Goal: Task Accomplishment & Management: Complete application form

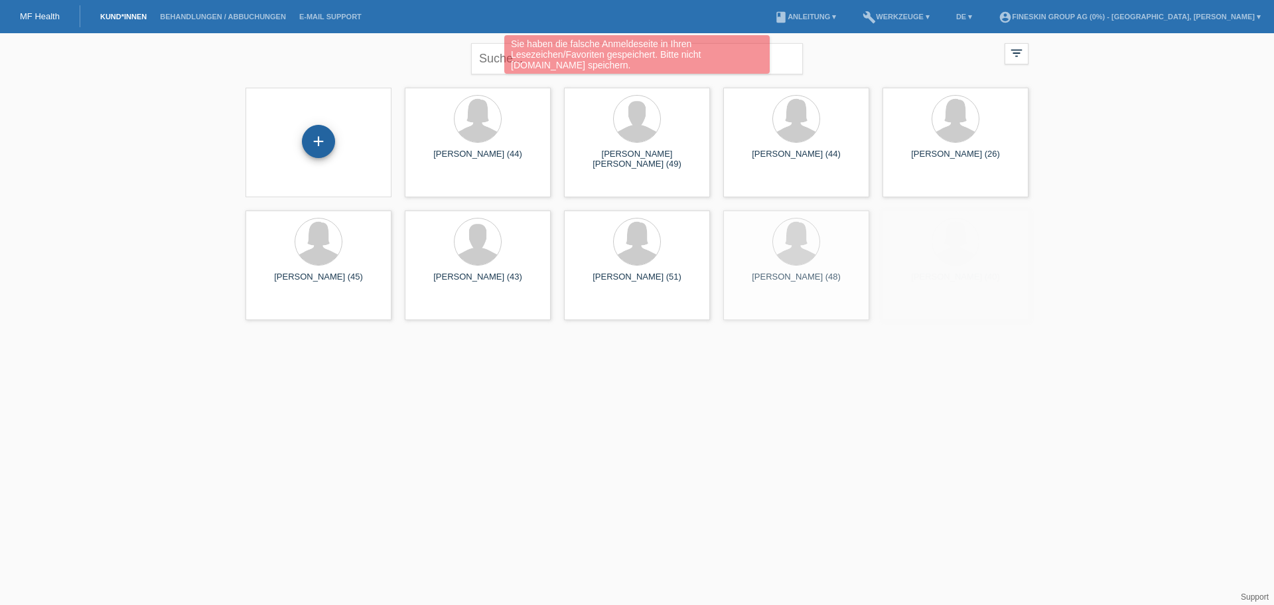
click at [319, 147] on div "+" at bounding box center [318, 141] width 33 height 33
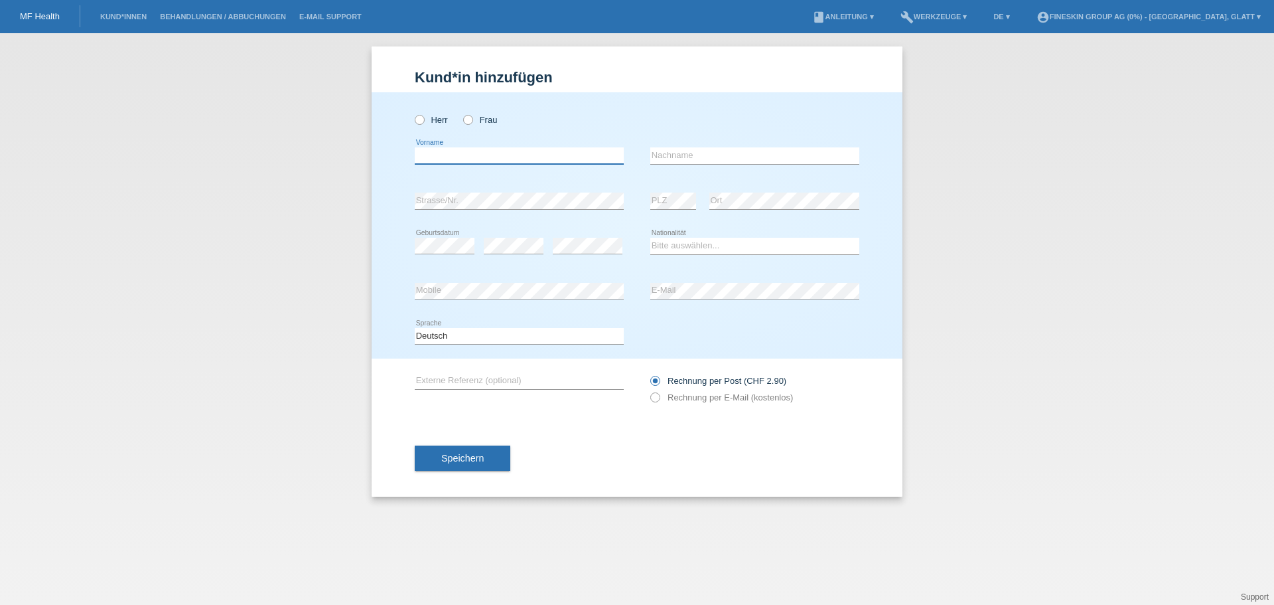
click at [481, 152] on input "text" at bounding box center [519, 155] width 209 height 17
paste input "Rahmina"
type input "Rahmina"
click at [465, 113] on div "Herr Frau" at bounding box center [519, 119] width 209 height 27
click at [465, 115] on input "Frau" at bounding box center [467, 119] width 9 height 9
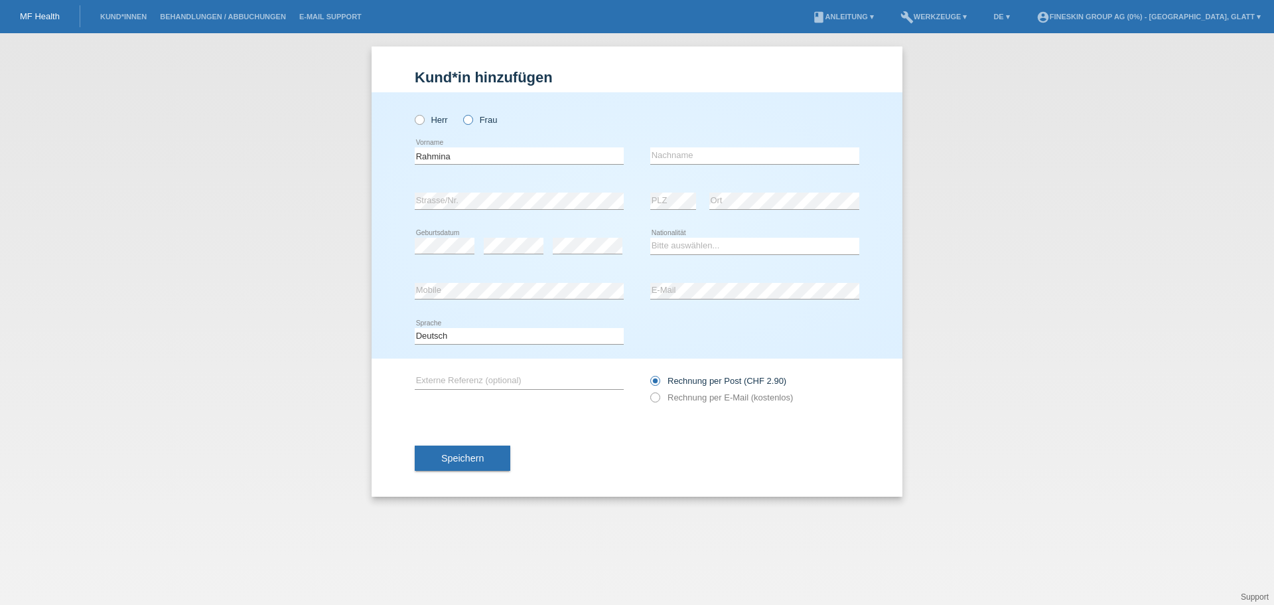
radio input "true"
click at [461, 113] on icon at bounding box center [461, 113] width 0 height 0
click at [466, 119] on input "Frau" at bounding box center [467, 119] width 9 height 9
click at [666, 161] on input "text" at bounding box center [754, 155] width 209 height 17
paste input "Dervic"
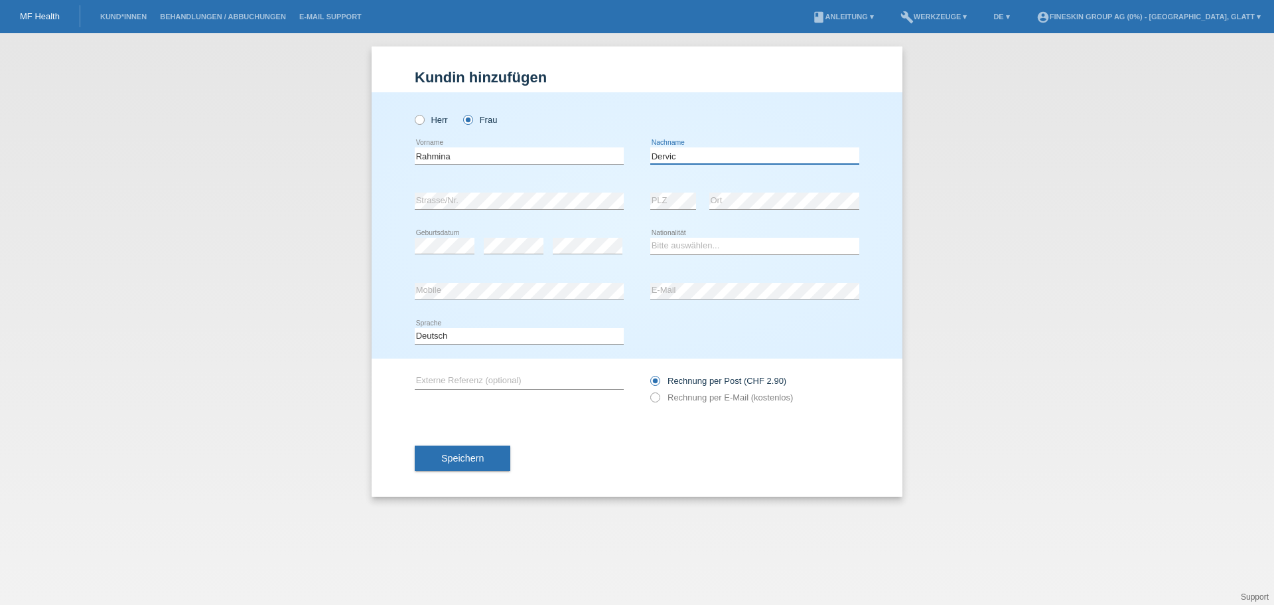
type input "Dervic"
click at [681, 251] on select "Bitte auswählen... Schweiz Deutschland Liechtenstein Österreich ------------ Af…" at bounding box center [754, 246] width 209 height 16
select select "CH"
click at [650, 238] on select "Bitte auswählen... Schweiz Deutschland Liechtenstein Österreich ------------ Af…" at bounding box center [754, 246] width 209 height 16
click at [497, 455] on button "Speichern" at bounding box center [463, 457] width 96 height 25
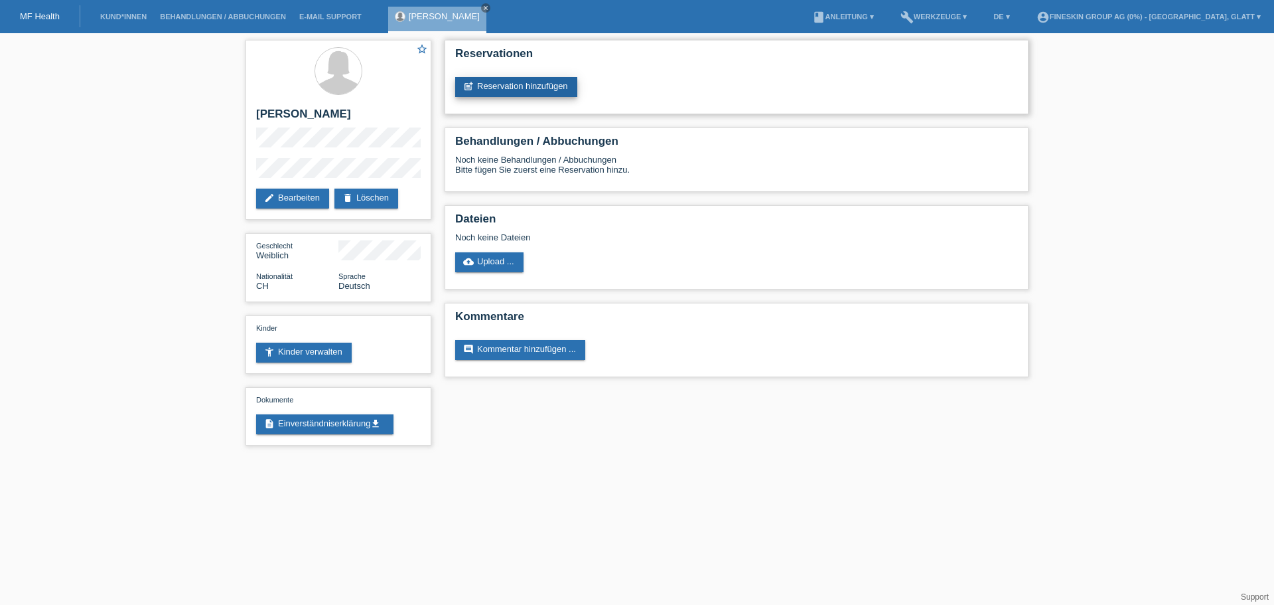
click at [510, 88] on link "post_add Reservation hinzufügen" at bounding box center [516, 87] width 122 height 20
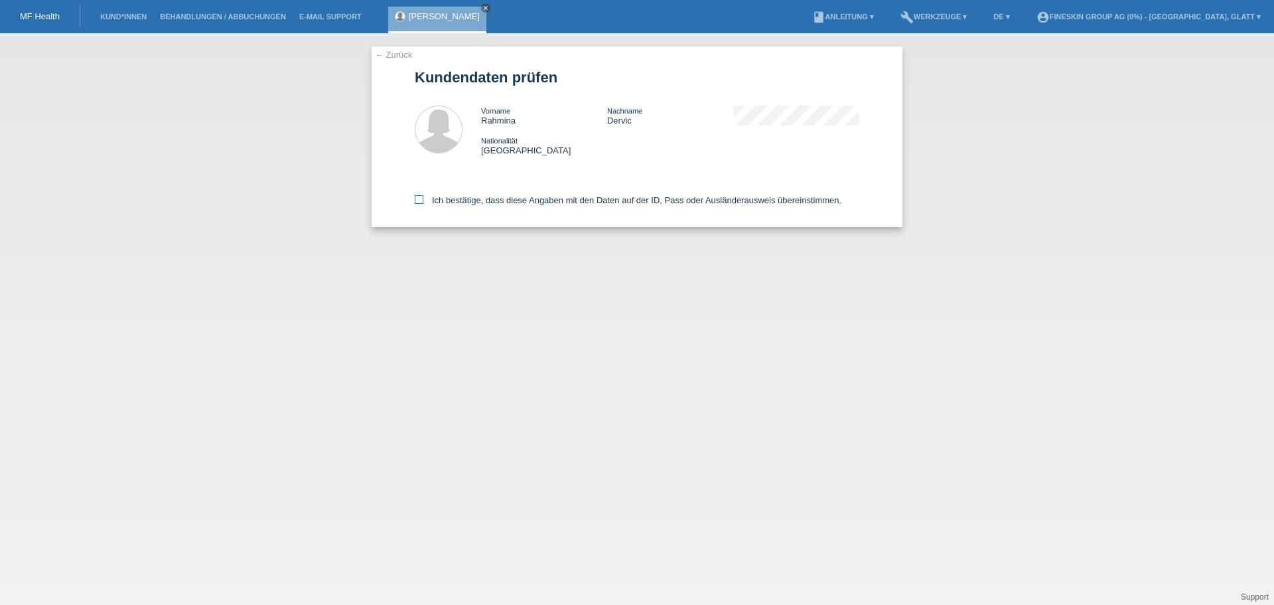
click at [555, 200] on label "Ich bestätige, dass diese Angaben mit den Daten auf der ID, Pass oder Ausländer…" at bounding box center [628, 200] width 427 height 10
click at [423, 200] on input "Ich bestätige, dass diese Angaben mit den Daten auf der ID, Pass oder Ausländer…" at bounding box center [419, 199] width 9 height 9
checkbox input "true"
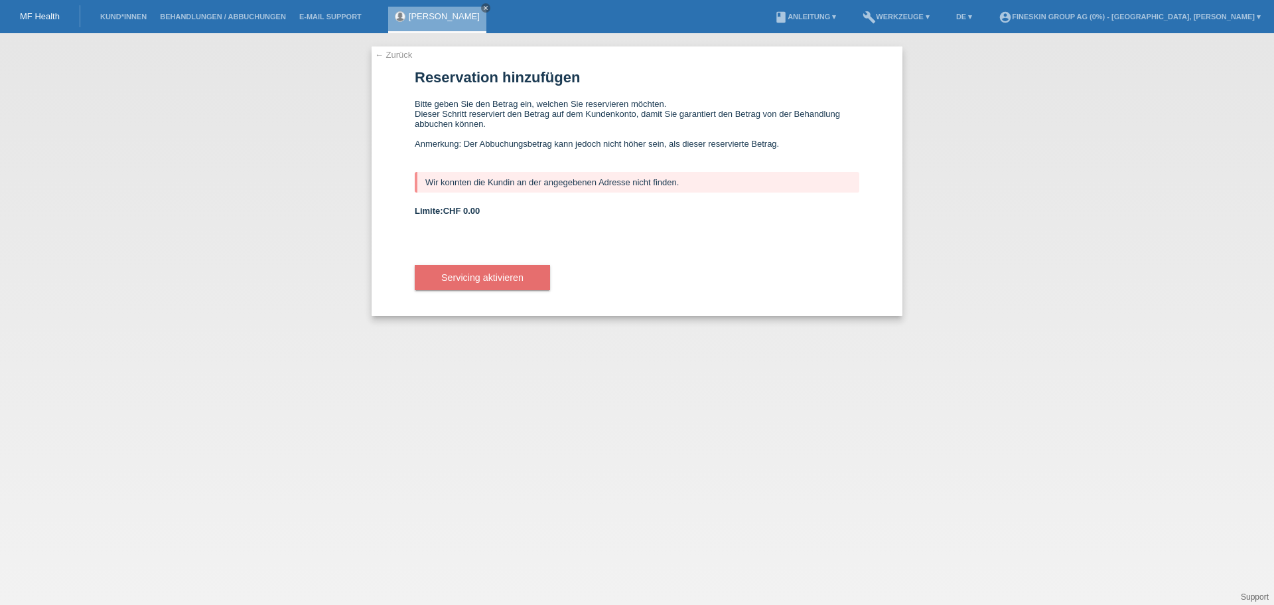
click at [422, 17] on link "[PERSON_NAME]" at bounding box center [444, 16] width 71 height 10
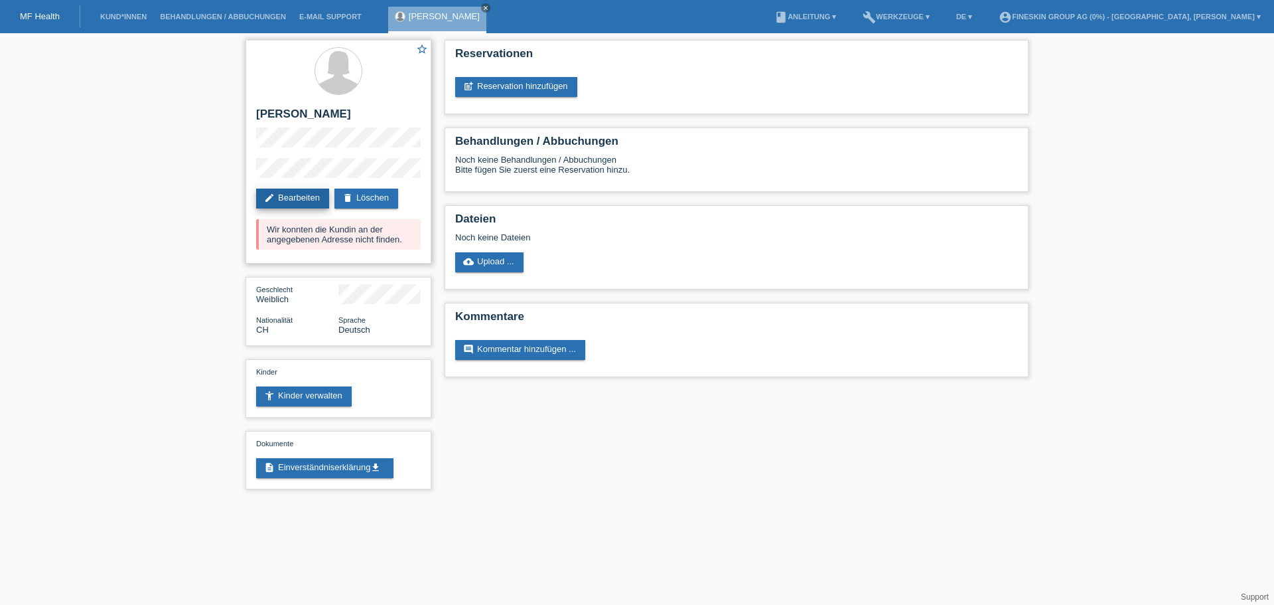
click at [309, 202] on link "edit Bearbeiten" at bounding box center [292, 198] width 73 height 20
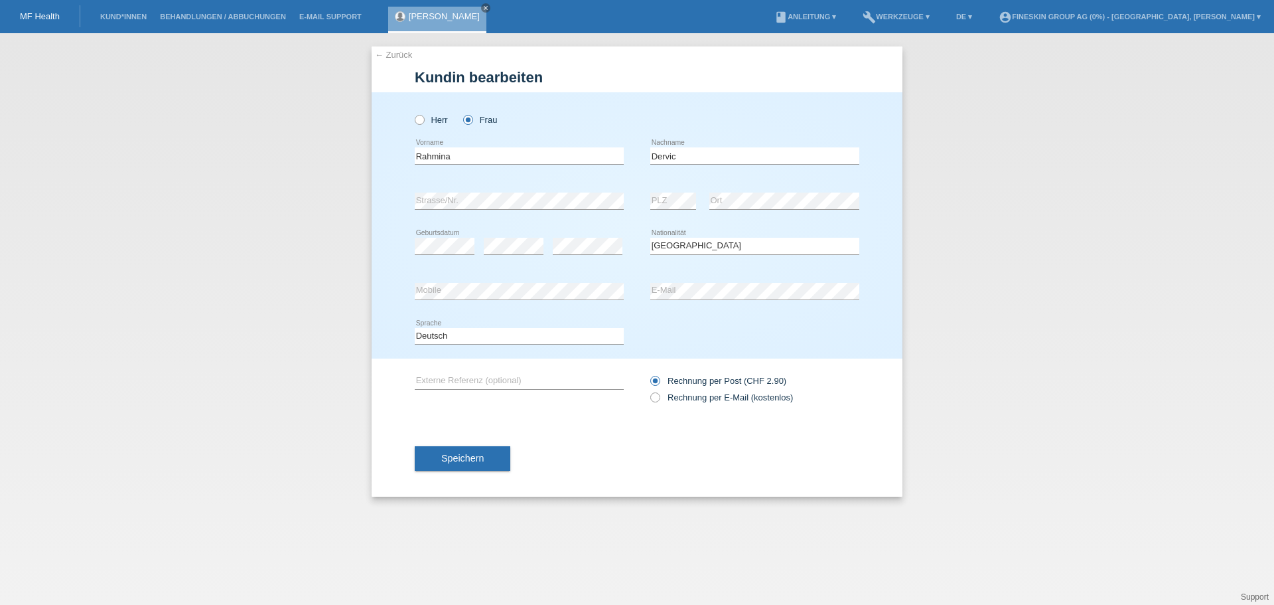
select select "CH"
click at [394, 200] on div "Herr Frau Rahmina error Vorname C" at bounding box center [637, 225] width 531 height 266
click at [643, 200] on div "error Strasse/Nr. error PLZ error Ort" at bounding box center [637, 201] width 445 height 45
click at [463, 453] on span "Speichern" at bounding box center [462, 458] width 42 height 11
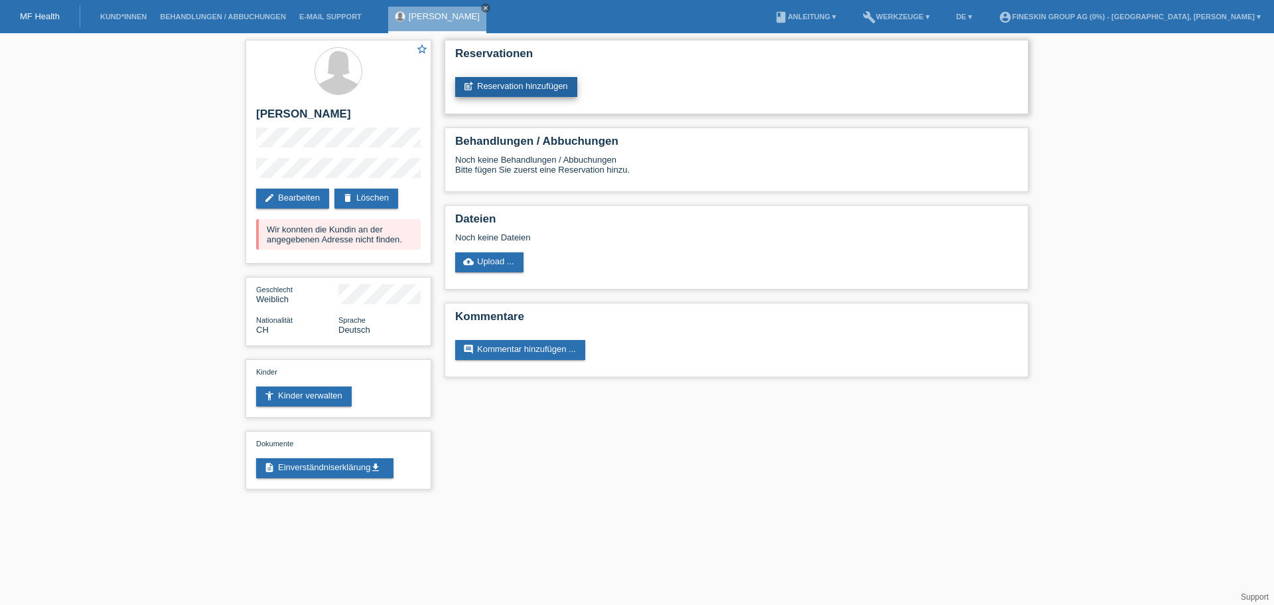
click at [537, 86] on link "post_add Reservation hinzufügen" at bounding box center [516, 87] width 122 height 20
